Goal: Task Accomplishment & Management: Manage account settings

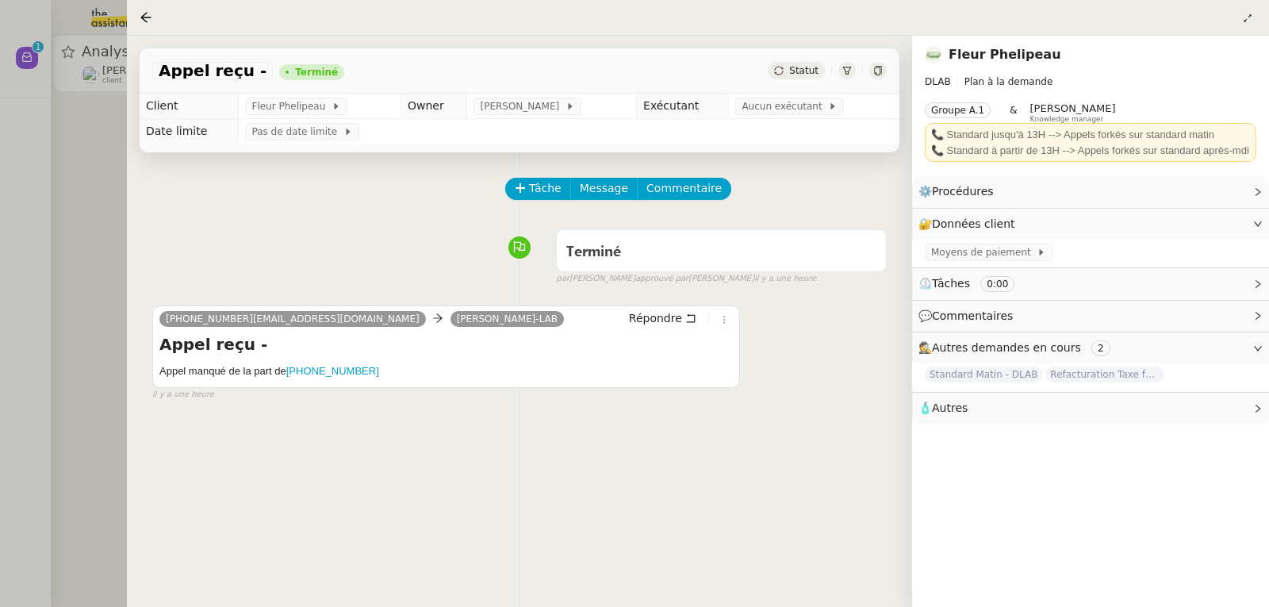
click at [93, 108] on div at bounding box center [634, 303] width 1269 height 607
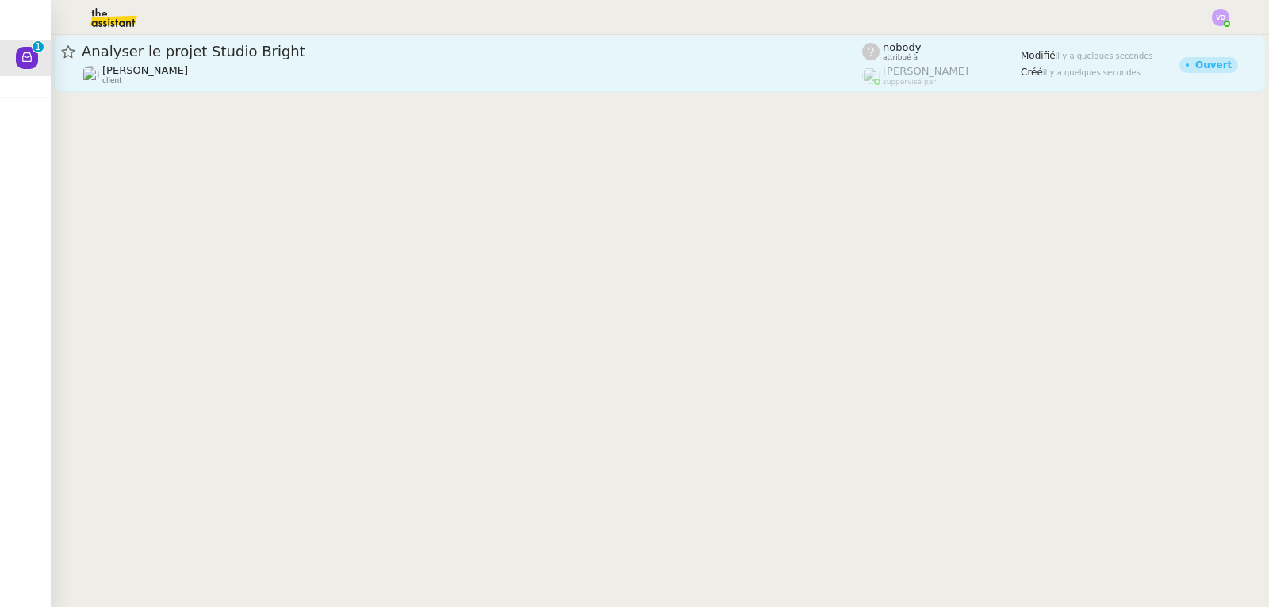
click at [175, 63] on div "Analyser le projet Studio Bright [PERSON_NAME] client" at bounding box center [472, 63] width 780 height 43
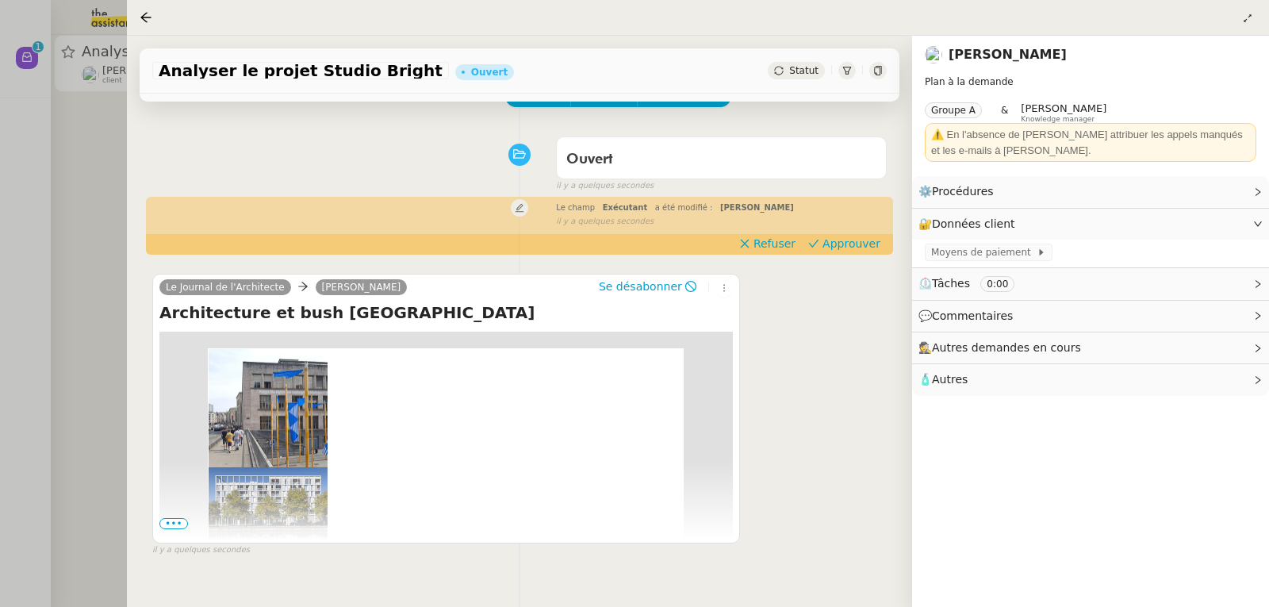
scroll to position [213, 0]
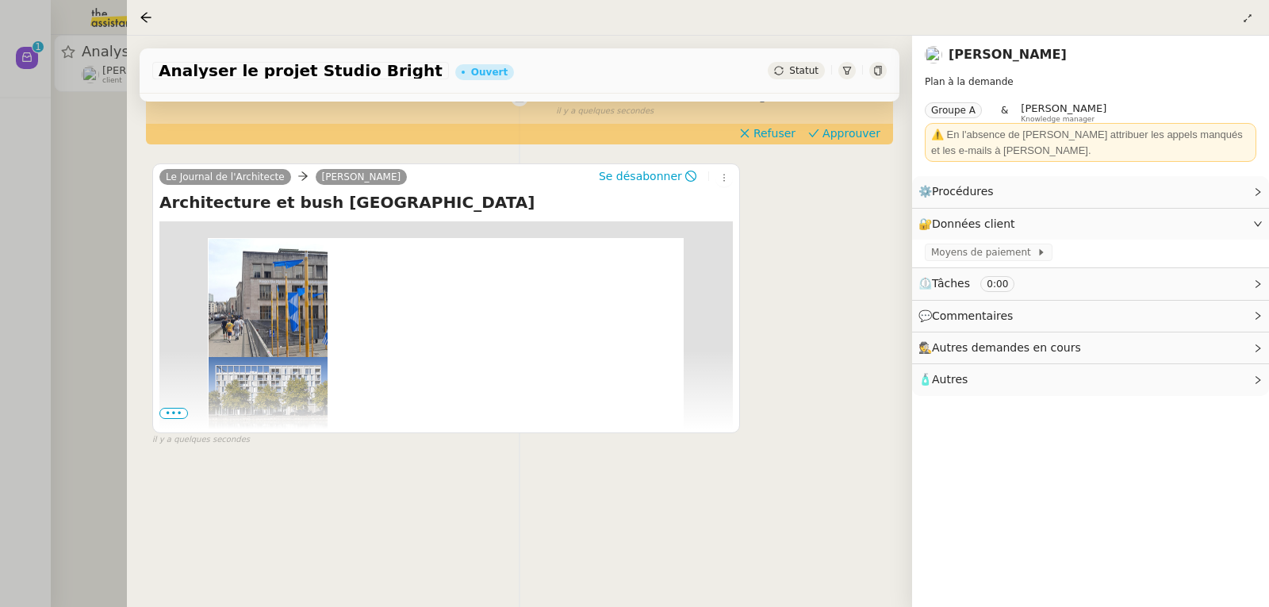
click at [164, 408] on span "•••" at bounding box center [173, 413] width 29 height 11
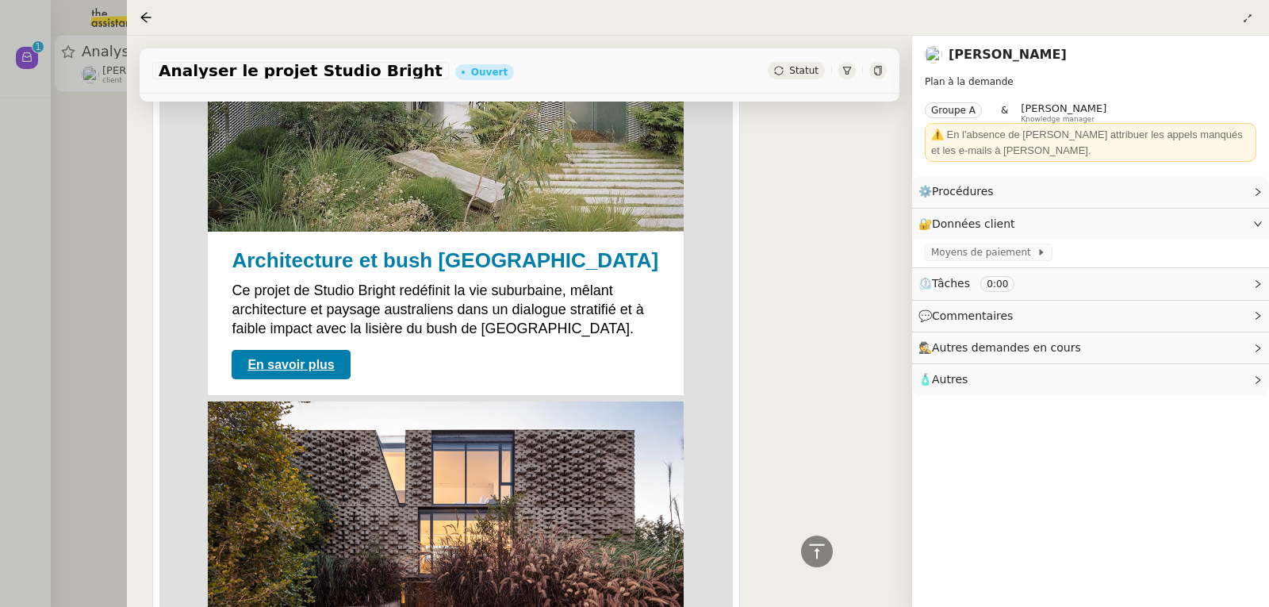
scroll to position [1244, 0]
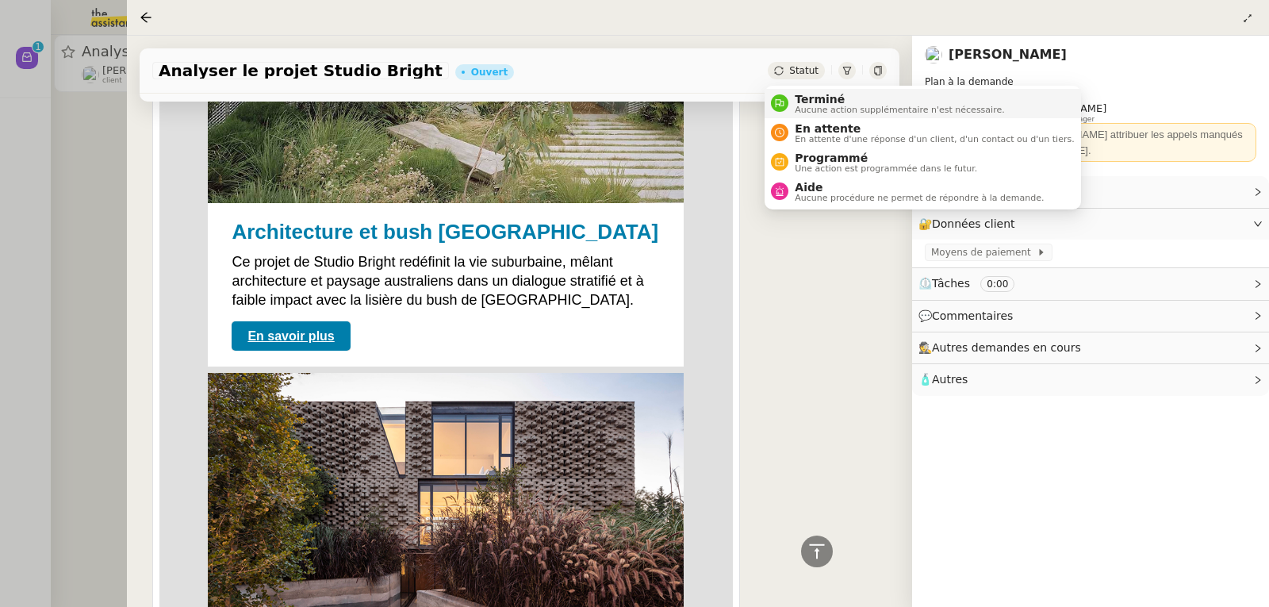
click at [811, 94] on span "Terminé" at bounding box center [899, 99] width 209 height 13
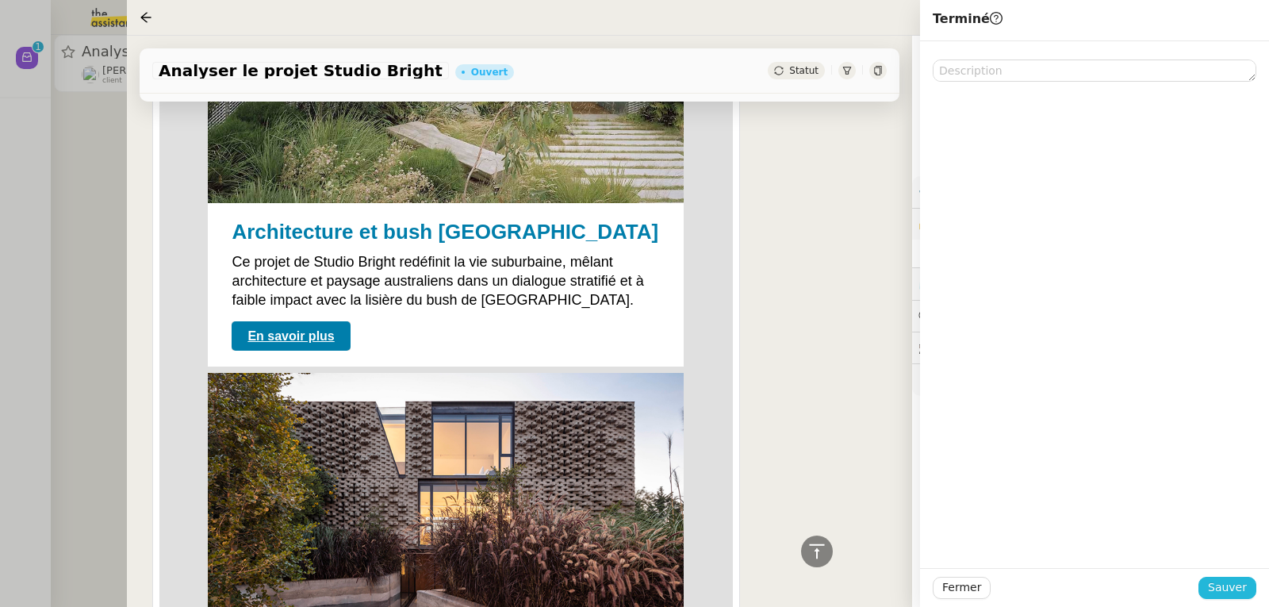
click at [1226, 589] on span "Sauver" at bounding box center [1227, 587] width 39 height 18
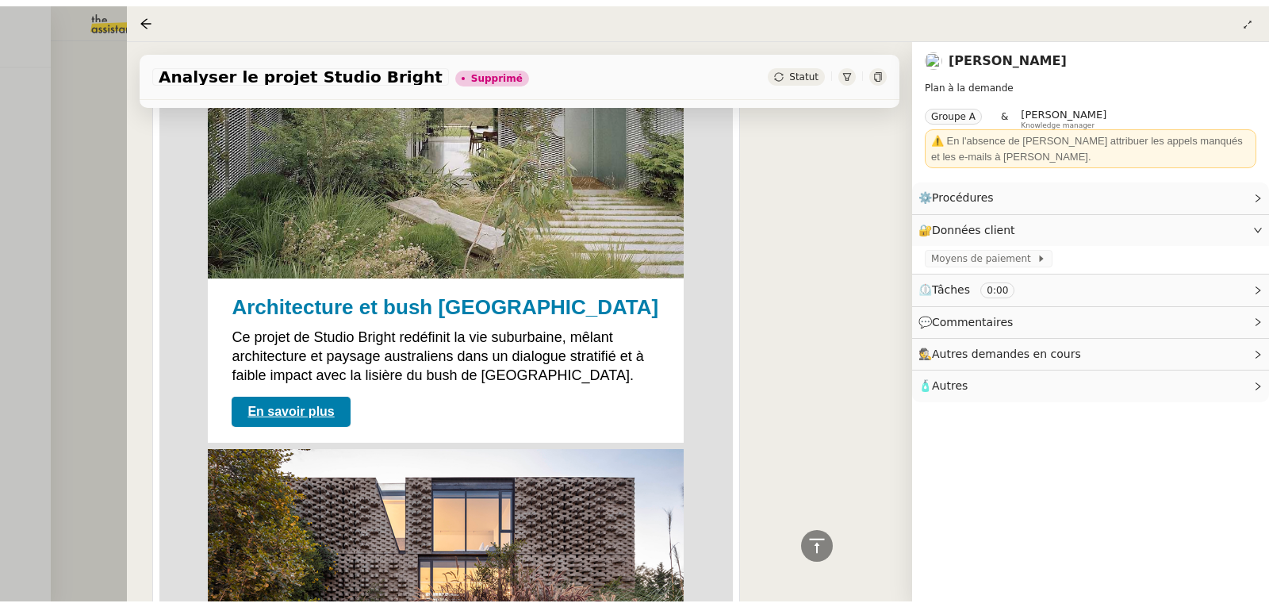
scroll to position [1314, 0]
